Goal: Find specific page/section: Find specific page/section

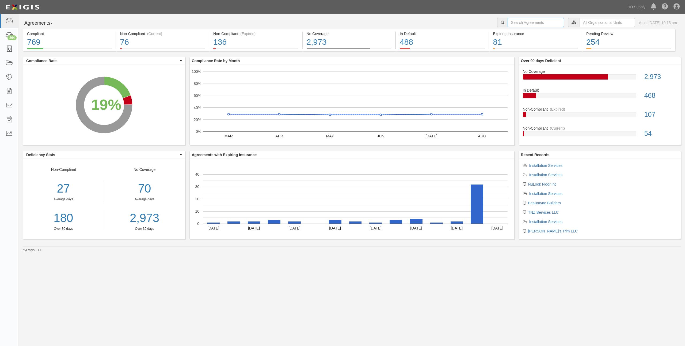
click at [507, 20] on input "text" at bounding box center [535, 22] width 56 height 9
type input "miracle method"
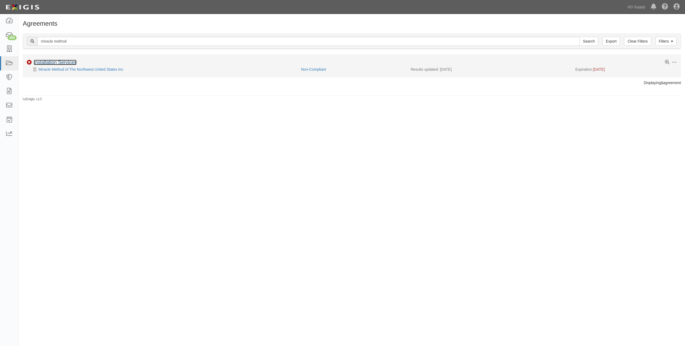
click at [46, 63] on link "Installation Services" at bounding box center [55, 62] width 43 height 5
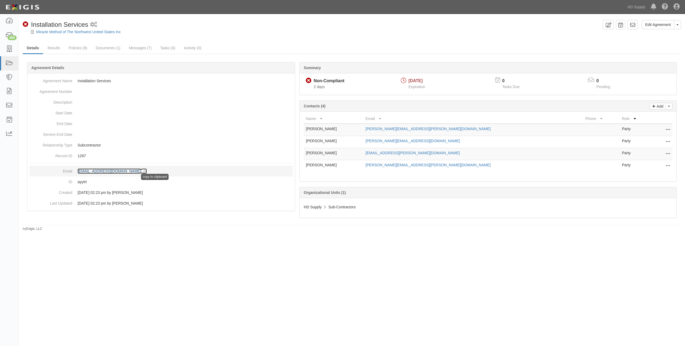
click at [147, 171] on icon at bounding box center [144, 171] width 6 height 4
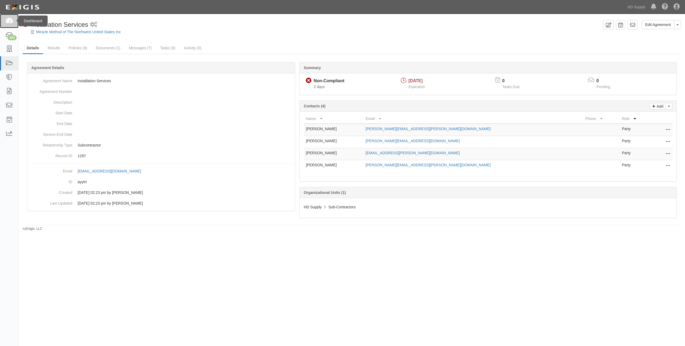
click at [11, 20] on icon at bounding box center [8, 21] width 7 height 6
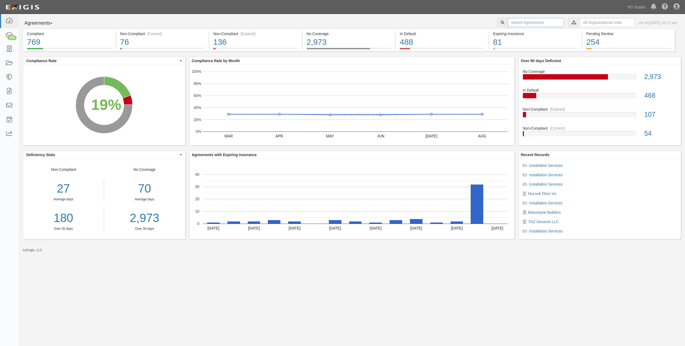
click at [529, 22] on input "text" at bounding box center [535, 22] width 56 height 9
type input "nulook"
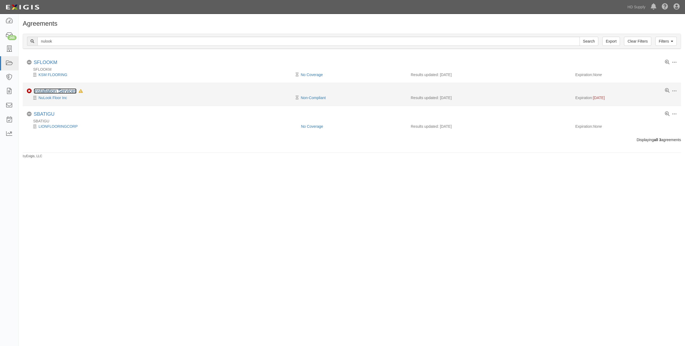
click at [51, 90] on link "Installation Services" at bounding box center [55, 90] width 43 height 5
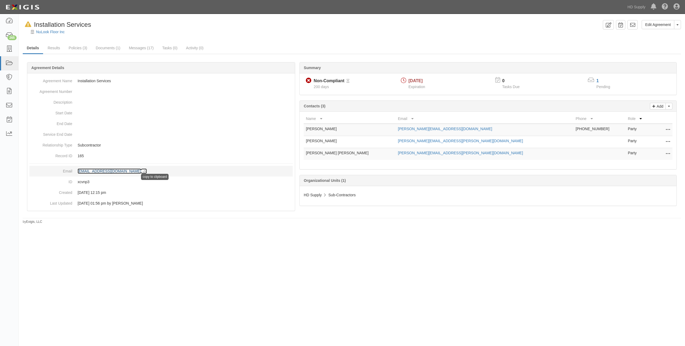
click at [147, 171] on icon at bounding box center [144, 171] width 6 height 4
